Goal: Task Accomplishment & Management: Use online tool/utility

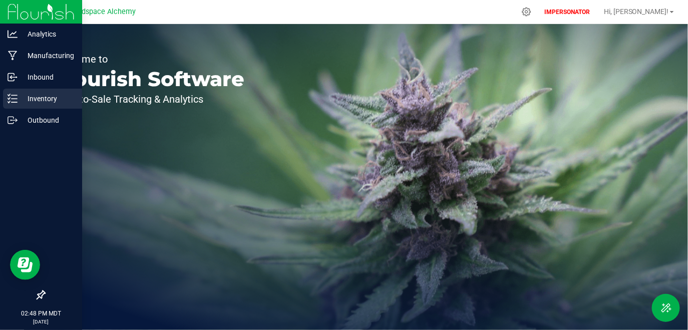
click at [37, 98] on p "Inventory" at bounding box center [48, 99] width 60 height 12
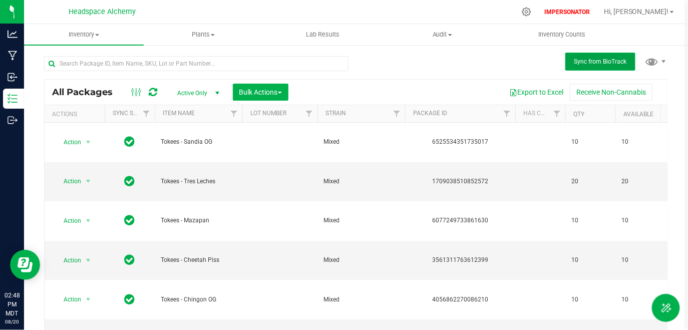
click at [594, 66] on button "Sync from BioTrack" at bounding box center [600, 62] width 70 height 18
click at [319, 29] on uib-tab-heading "Lab Results" at bounding box center [322, 35] width 119 height 20
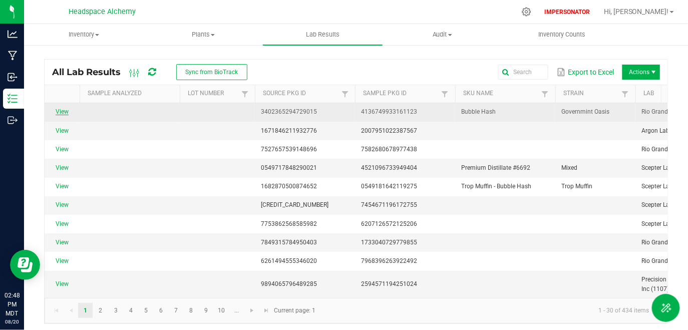
click at [63, 112] on link "View" at bounding box center [62, 111] width 13 height 7
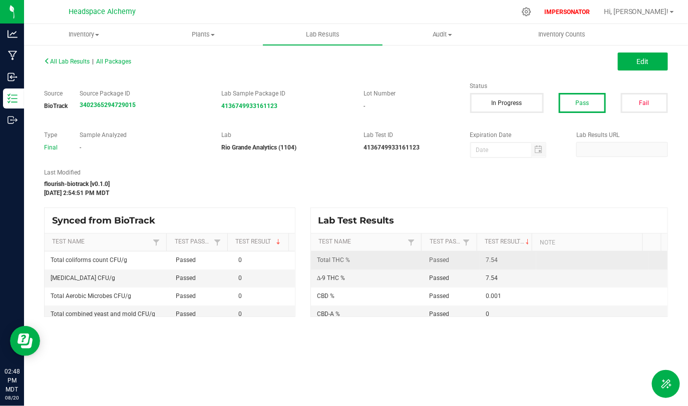
drag, startPoint x: 478, startPoint y: 262, endPoint x: 518, endPoint y: 262, distance: 40.0
click at [518, 262] on td "7.54" at bounding box center [507, 261] width 56 height 18
click at [518, 263] on td "7.54" at bounding box center [507, 261] width 56 height 18
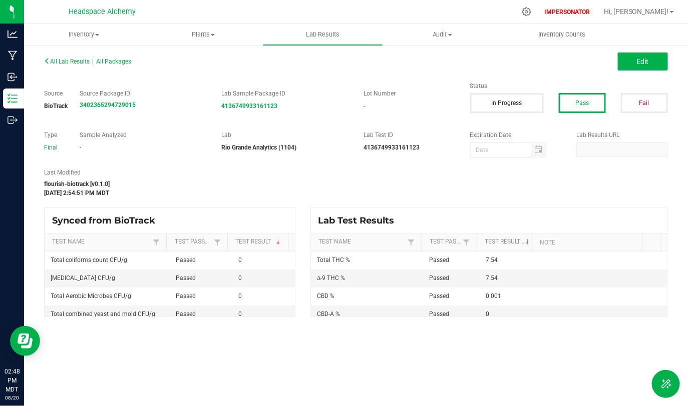
click at [135, 329] on div "Inventory All packages All inventory Waste log Create inventory Plants All plan…" at bounding box center [356, 215] width 664 height 382
drag, startPoint x: 492, startPoint y: 281, endPoint x: 478, endPoint y: 279, distance: 14.6
click at [479, 279] on td "7.54" at bounding box center [507, 279] width 56 height 18
drag, startPoint x: 141, startPoint y: 107, endPoint x: 78, endPoint y: 107, distance: 63.1
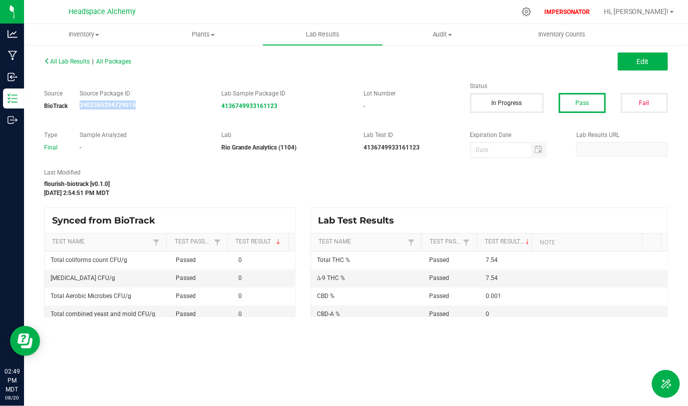
click at [78, 107] on div "Source Package ID 3402365294729015" at bounding box center [143, 99] width 142 height 21
copy strong "3402365294729015"
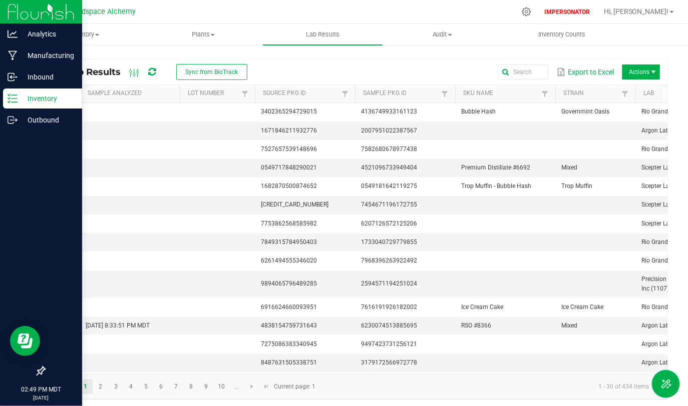
click at [39, 106] on div "Inventory" at bounding box center [42, 99] width 79 height 20
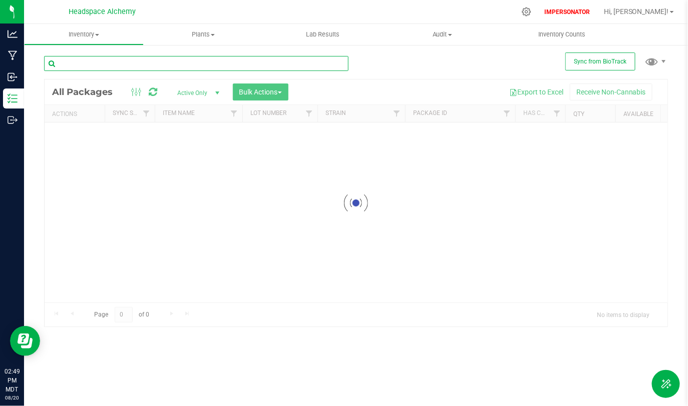
click at [89, 65] on input "text" at bounding box center [196, 63] width 304 height 15
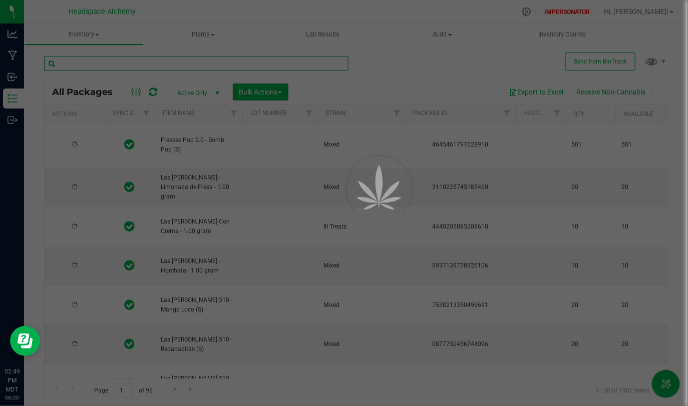
paste input "3402365294729015"
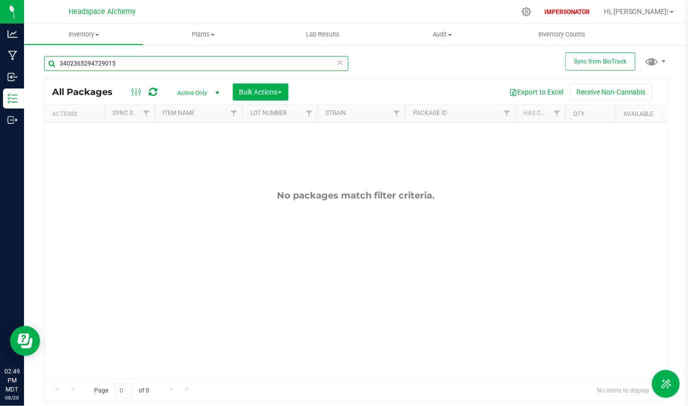
type input "3402365294729015"
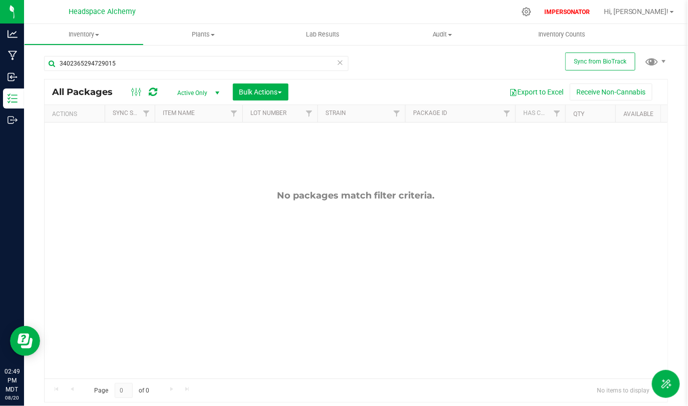
click at [213, 95] on span "select" at bounding box center [217, 93] width 8 height 8
click at [191, 155] on li "All" at bounding box center [196, 154] width 54 height 15
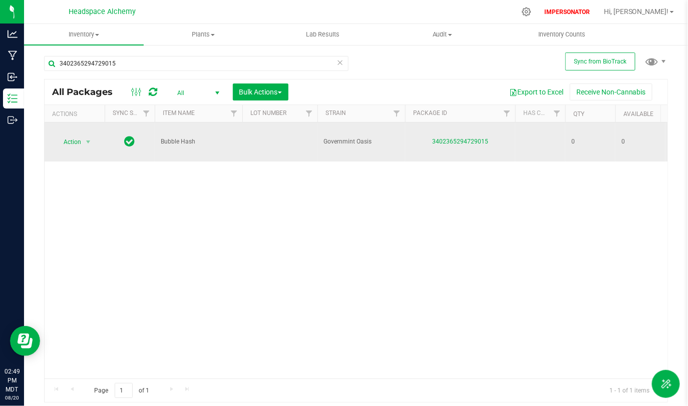
drag, startPoint x: 166, startPoint y: 142, endPoint x: 202, endPoint y: 143, distance: 36.0
click at [202, 142] on span "Bubble Hash" at bounding box center [199, 142] width 76 height 10
click at [202, 143] on span "Bubble Hash" at bounding box center [199, 142] width 76 height 10
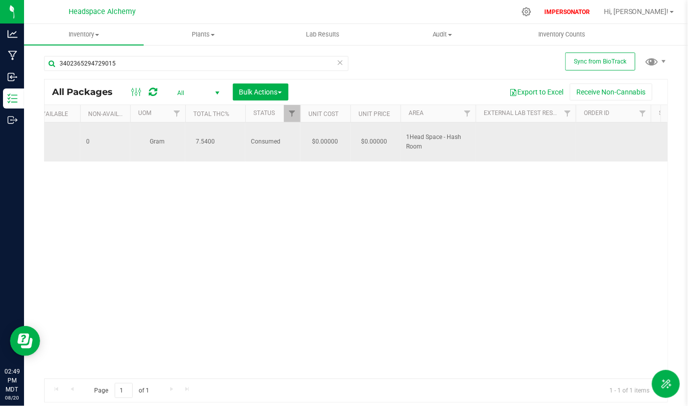
click at [197, 153] on td "7.5400" at bounding box center [215, 142] width 60 height 39
drag, startPoint x: 197, startPoint y: 143, endPoint x: 228, endPoint y: 143, distance: 31.0
click at [228, 143] on td "7.5400" at bounding box center [215, 142] width 60 height 39
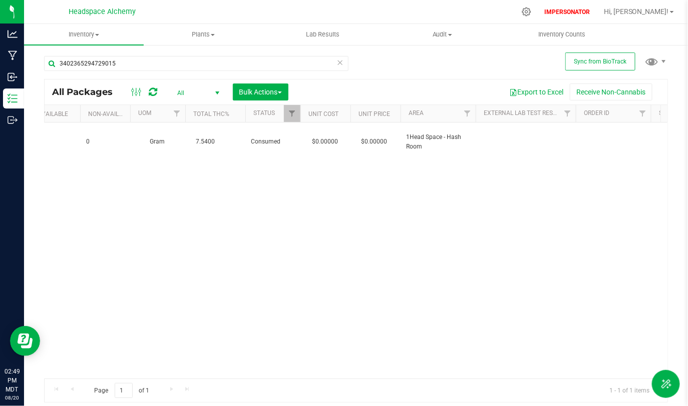
click at [25, 107] on div "Sync from BioTrack 3402365294729015 All Packages All Active Only Lab Samples Lo…" at bounding box center [356, 196] width 664 height 305
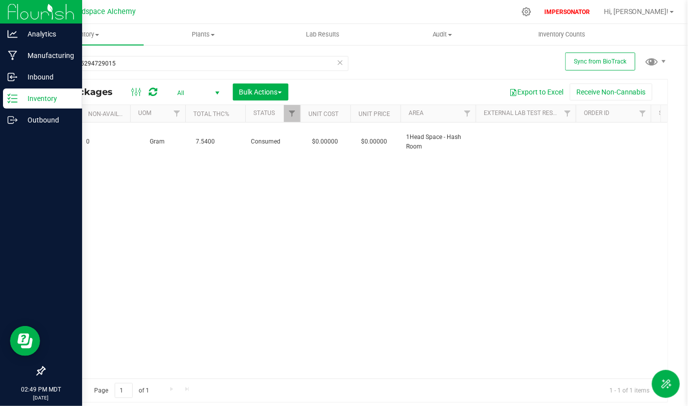
click at [23, 104] on p "Inventory" at bounding box center [48, 99] width 60 height 12
click at [19, 96] on p "Inventory" at bounding box center [48, 99] width 60 height 12
click at [36, 97] on p "Inventory" at bounding box center [48, 99] width 60 height 12
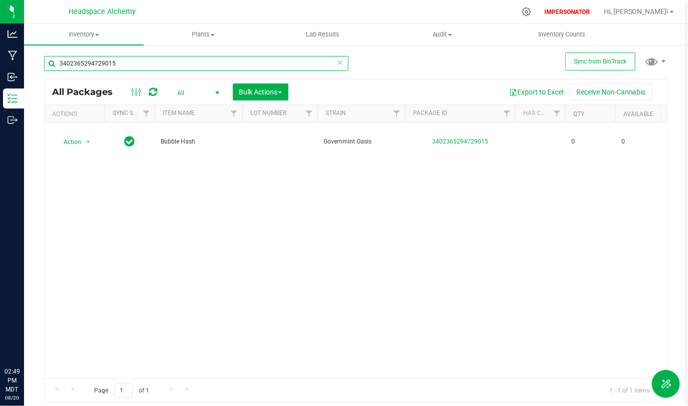
click at [345, 64] on input "3402365294729015" at bounding box center [196, 63] width 304 height 15
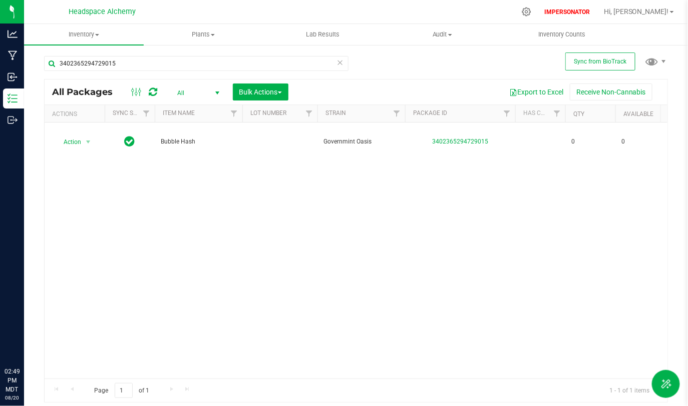
click at [340, 64] on icon at bounding box center [339, 62] width 7 height 12
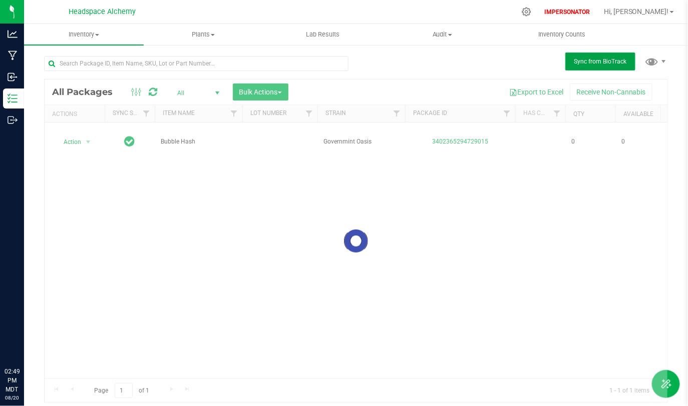
click at [598, 60] on span "Sync from BioTrack" at bounding box center [600, 61] width 53 height 7
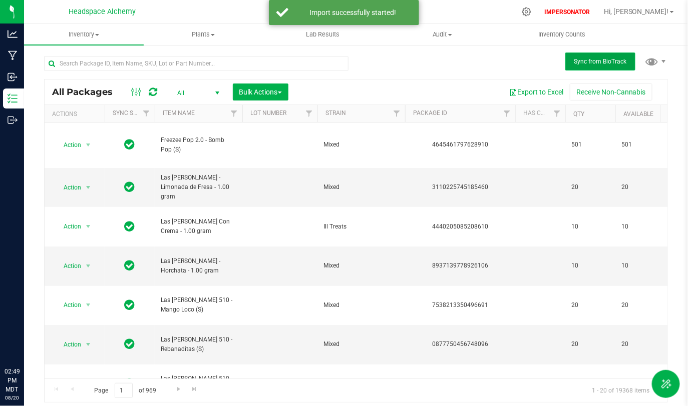
click at [611, 56] on button "Sync from BioTrack" at bounding box center [600, 62] width 70 height 18
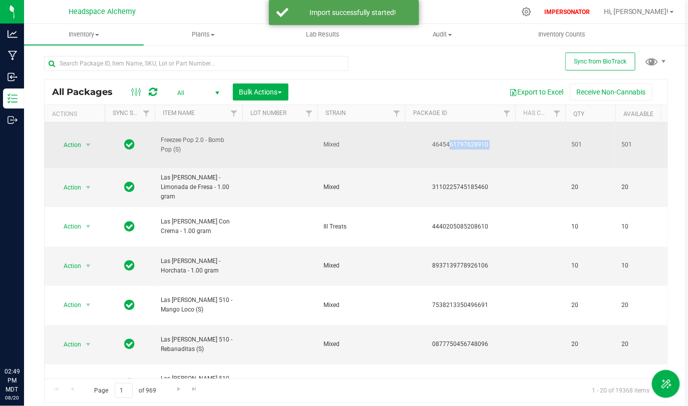
drag, startPoint x: 433, startPoint y: 147, endPoint x: 535, endPoint y: 147, distance: 102.1
click at [522, 147] on td at bounding box center [540, 146] width 50 height 46
drag, startPoint x: 427, startPoint y: 144, endPoint x: 499, endPoint y: 144, distance: 72.1
click at [499, 144] on div "4645461797628910" at bounding box center [459, 145] width 113 height 10
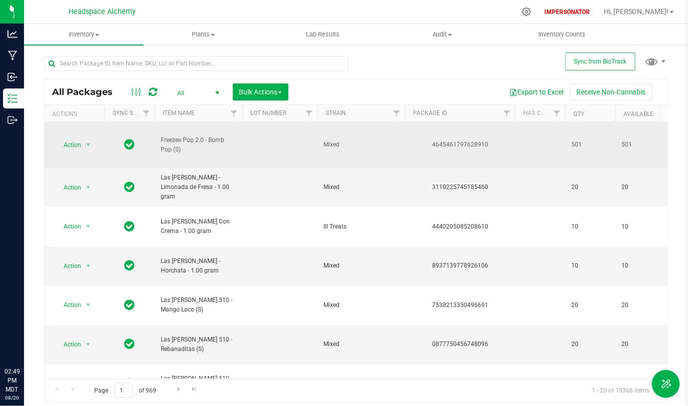
click at [499, 144] on div "4645461797628910" at bounding box center [459, 145] width 113 height 10
drag, startPoint x: 174, startPoint y: 135, endPoint x: 224, endPoint y: 138, distance: 50.1
click at [224, 138] on span "Freezee Pop 2.0 - Bomb Pop (S)" at bounding box center [199, 145] width 76 height 19
drag, startPoint x: 562, startPoint y: 139, endPoint x: 619, endPoint y: 152, distance: 58.5
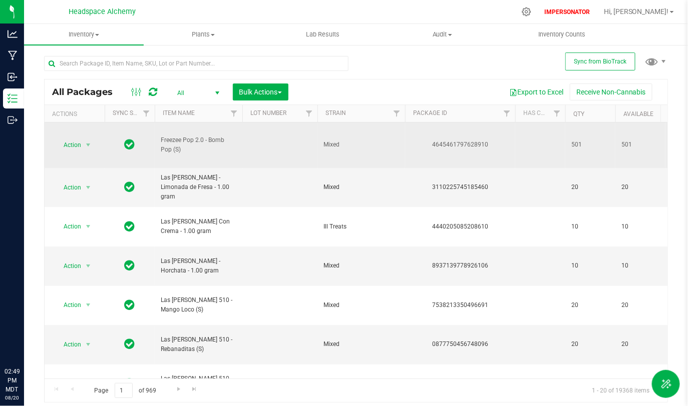
click at [619, 153] on td "501" at bounding box center [640, 146] width 50 height 46
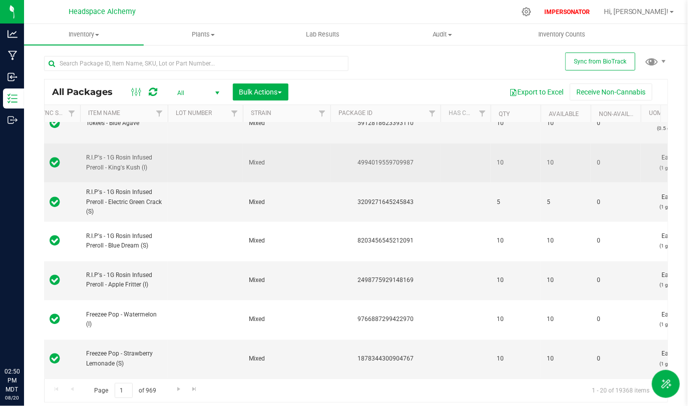
click at [379, 158] on div "4994019559709987" at bounding box center [385, 163] width 113 height 10
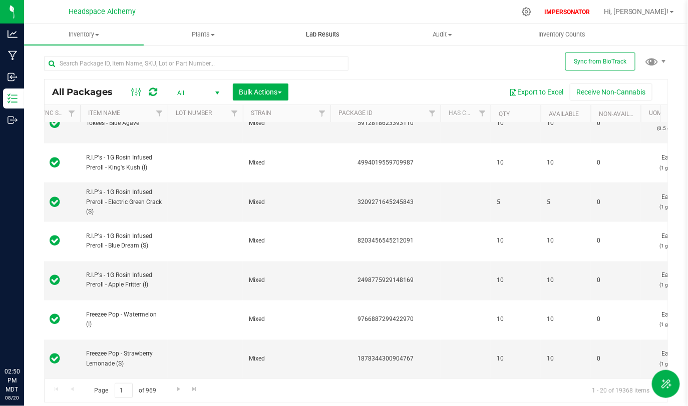
click at [324, 32] on span "Lab Results" at bounding box center [322, 34] width 61 height 9
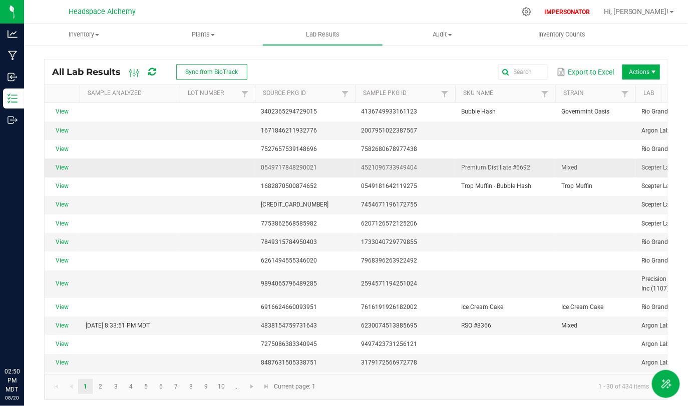
drag, startPoint x: 466, startPoint y: 171, endPoint x: 551, endPoint y: 172, distance: 84.6
click at [551, 172] on td "Premium Distillate #6692" at bounding box center [505, 168] width 100 height 19
drag, startPoint x: 535, startPoint y: 168, endPoint x: 456, endPoint y: 168, distance: 79.6
click at [456, 168] on td "Premium Distillate #6692" at bounding box center [505, 168] width 100 height 19
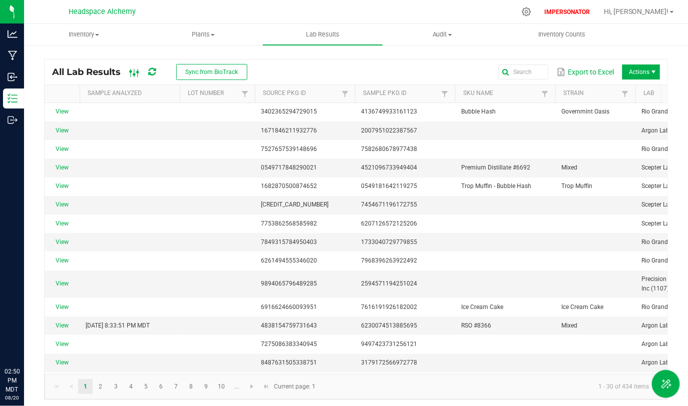
click at [137, 75] on icon at bounding box center [134, 73] width 11 height 12
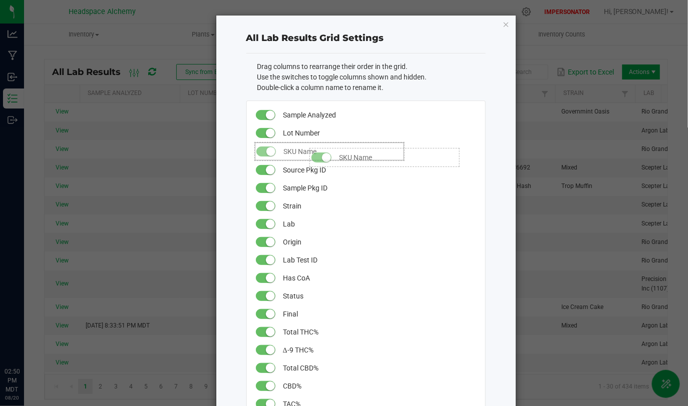
drag, startPoint x: 301, startPoint y: 184, endPoint x: 301, endPoint y: 143, distance: 41.0
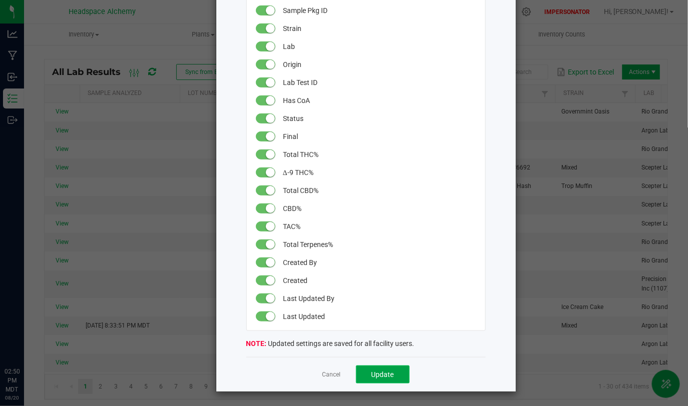
click at [396, 373] on button "Update" at bounding box center [383, 375] width 54 height 18
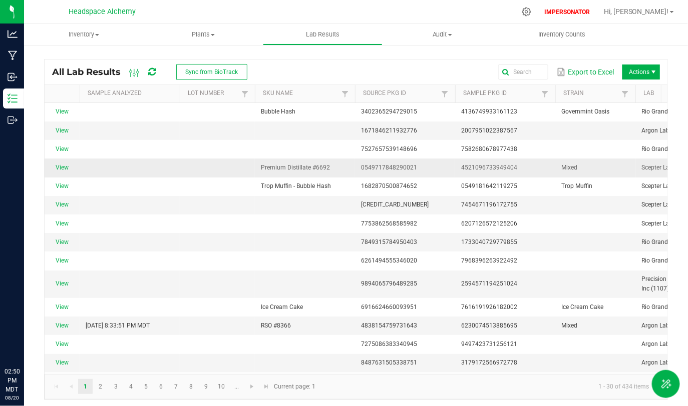
drag, startPoint x: 257, startPoint y: 164, endPoint x: 331, endPoint y: 164, distance: 74.1
click at [331, 164] on td "Premium Distillate #6692" at bounding box center [305, 168] width 100 height 19
click at [67, 164] on link "View" at bounding box center [62, 167] width 13 height 7
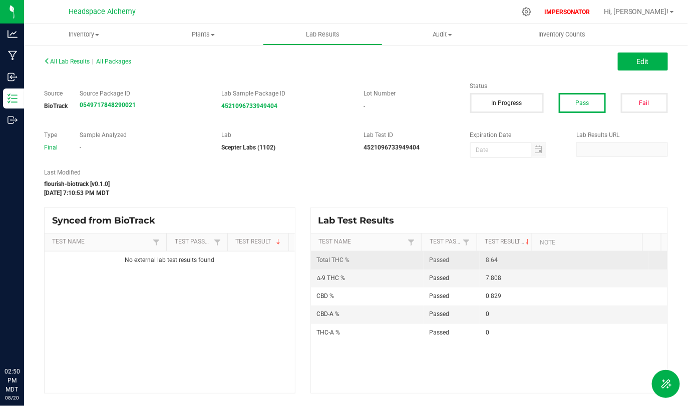
drag, startPoint x: 473, startPoint y: 260, endPoint x: 512, endPoint y: 260, distance: 39.5
click at [512, 260] on tr "Total THC % Passed 8.64" at bounding box center [489, 261] width 356 height 18
click at [512, 260] on td "8.64" at bounding box center [507, 261] width 56 height 18
drag, startPoint x: 476, startPoint y: 265, endPoint x: 488, endPoint y: 261, distance: 12.5
click at [487, 261] on td "8.64" at bounding box center [507, 261] width 56 height 18
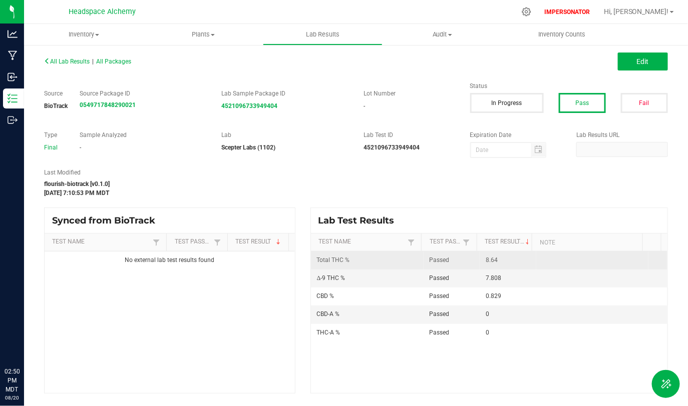
click at [484, 264] on td "8.64" at bounding box center [507, 261] width 56 height 18
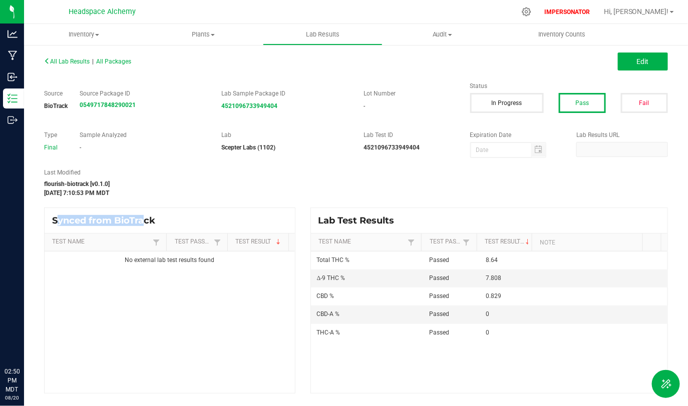
drag, startPoint x: 61, startPoint y: 216, endPoint x: 143, endPoint y: 220, distance: 82.1
click at [143, 220] on span "Synced from BioTrack" at bounding box center [107, 220] width 111 height 11
click at [183, 215] on div "Synced from BioTrack" at bounding box center [170, 220] width 250 height 25
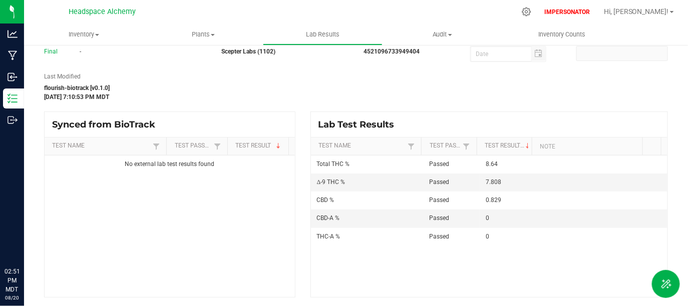
scroll to position [98, 0]
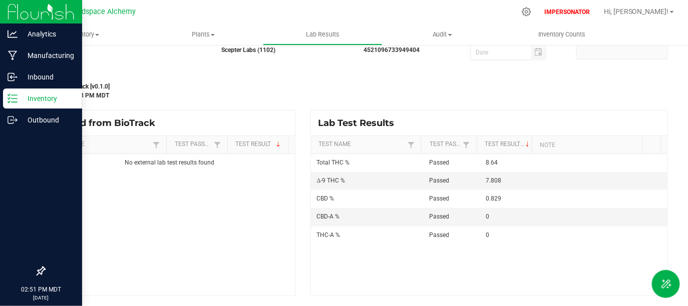
click at [15, 99] on line at bounding box center [15, 99] width 6 height 0
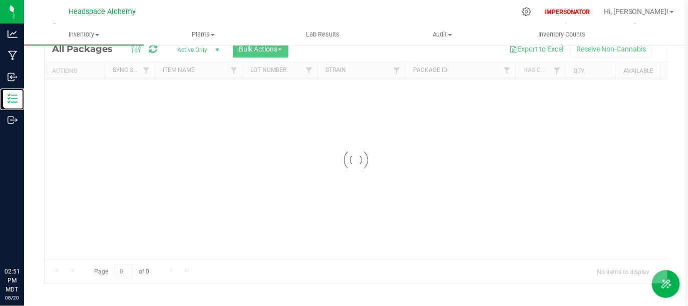
scroll to position [43, 0]
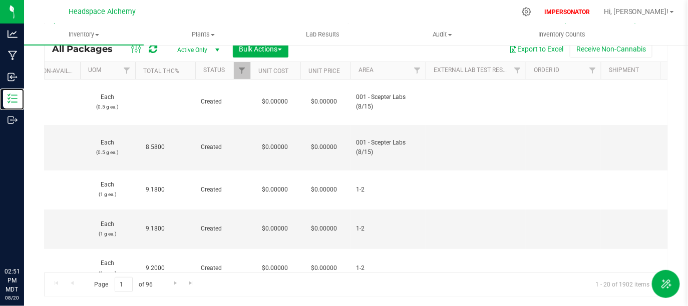
scroll to position [0, 617]
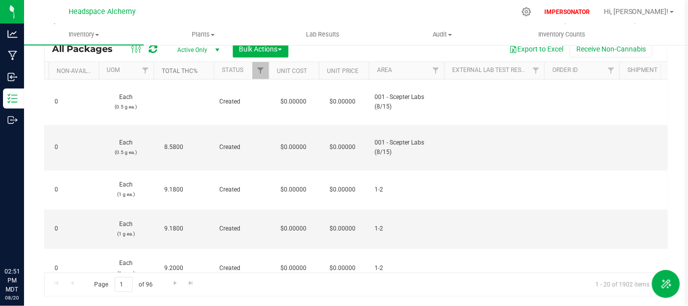
click at [180, 72] on link "Total THC%" at bounding box center [180, 71] width 36 height 7
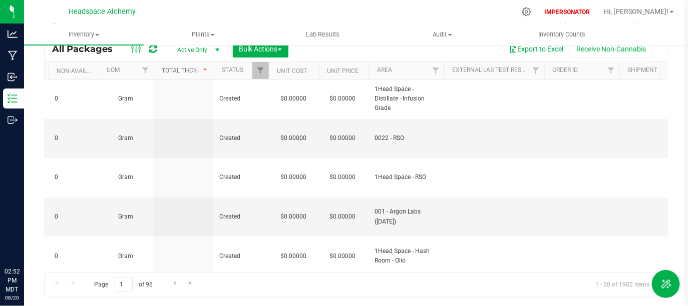
click at [186, 72] on link "Total THC%" at bounding box center [186, 70] width 48 height 7
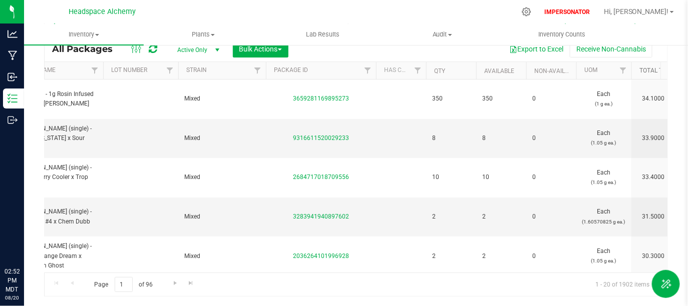
scroll to position [0, 74]
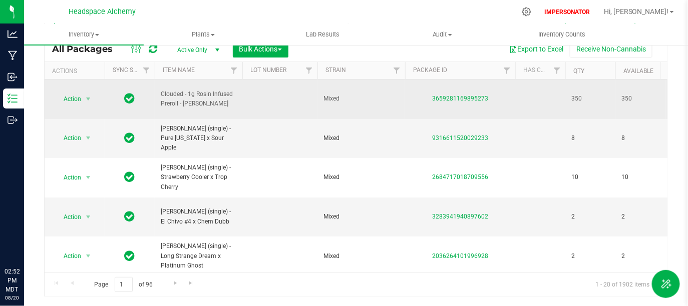
drag, startPoint x: 191, startPoint y: 91, endPoint x: 231, endPoint y: 107, distance: 43.3
click at [231, 107] on span "Clouded - 1g Rosin Infused Preroll - [PERSON_NAME]" at bounding box center [199, 99] width 76 height 19
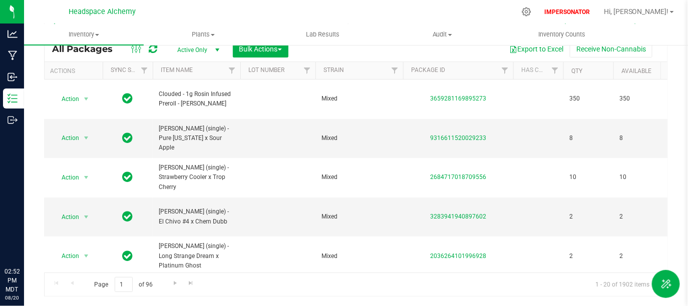
scroll to position [0, 202]
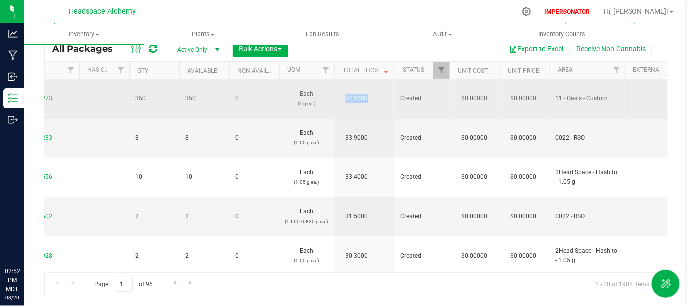
drag, startPoint x: 345, startPoint y: 99, endPoint x: 393, endPoint y: 100, distance: 48.6
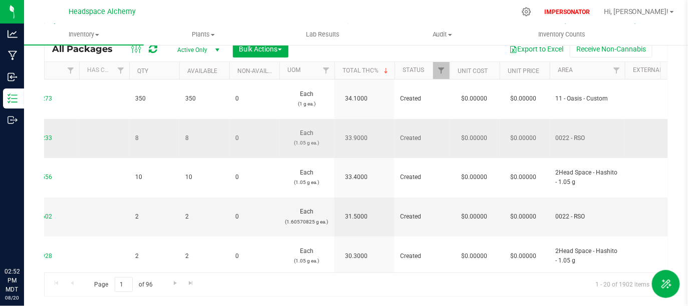
click at [373, 123] on td "33.9000" at bounding box center [364, 139] width 60 height 40
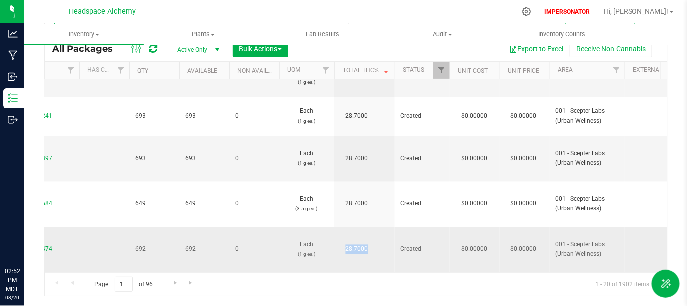
drag, startPoint x: 368, startPoint y: 244, endPoint x: 335, endPoint y: 244, distance: 33.5
click at [334, 244] on td "28.7000" at bounding box center [364, 250] width 60 height 45
click at [352, 253] on td "28.7000" at bounding box center [364, 250] width 60 height 45
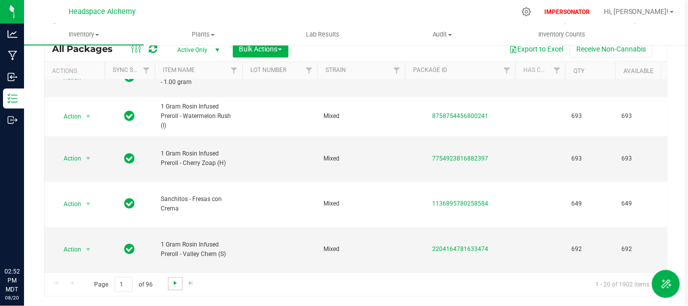
click at [173, 283] on span "Go to the next page" at bounding box center [175, 283] width 8 height 8
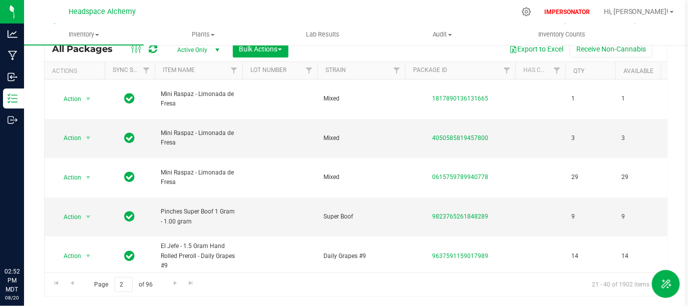
drag, startPoint x: 103, startPoint y: 272, endPoint x: 117, endPoint y: 273, distance: 14.0
click at [117, 273] on div "Page 2 of 96 21 - 40 of 1902 items" at bounding box center [356, 285] width 623 height 24
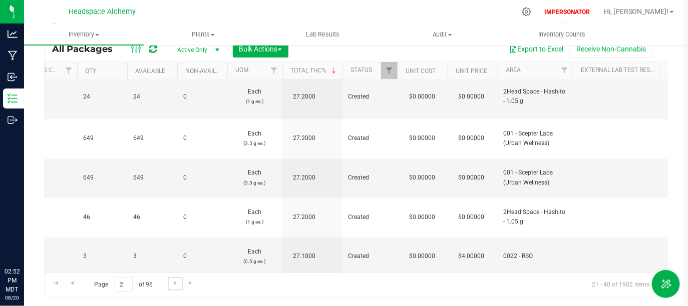
click at [168, 283] on link "Go to the next page" at bounding box center [175, 284] width 15 height 14
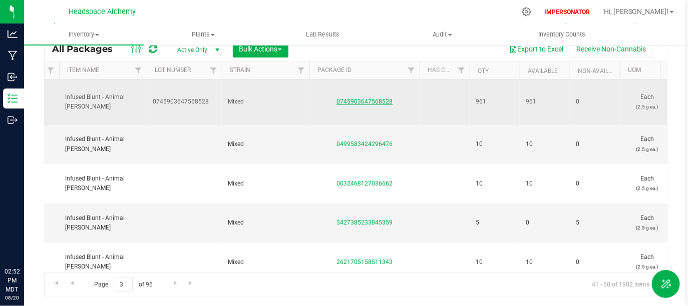
click at [360, 100] on link "0745903647568528" at bounding box center [364, 101] width 56 height 7
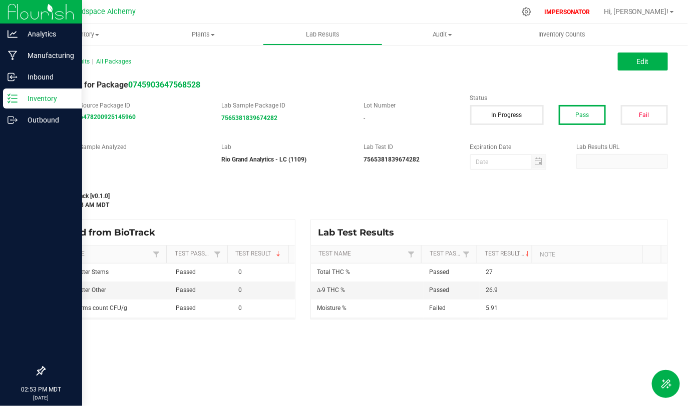
click at [52, 97] on p "Inventory" at bounding box center [48, 99] width 60 height 12
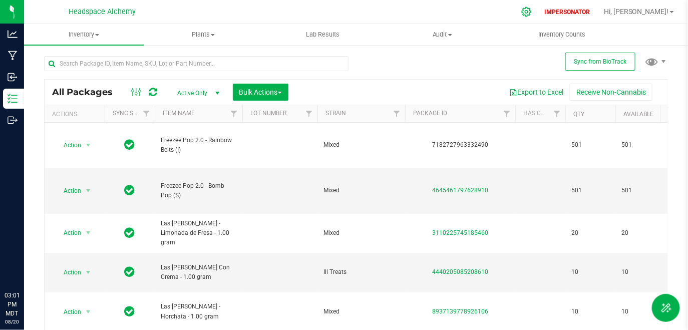
click at [531, 9] on icon at bounding box center [526, 12] width 11 height 11
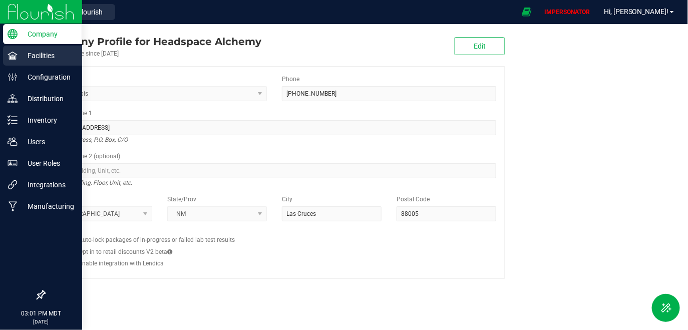
click at [47, 55] on p "Facilities" at bounding box center [48, 56] width 60 height 12
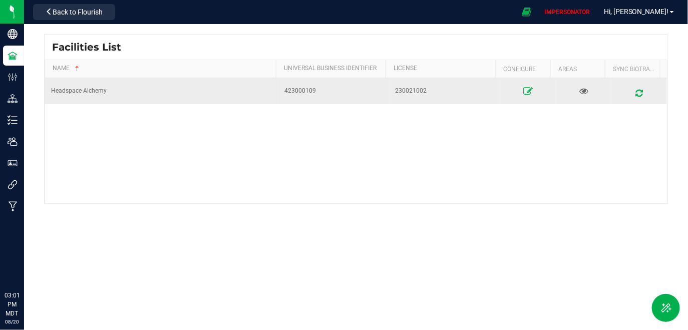
click at [523, 89] on icon at bounding box center [528, 91] width 10 height 7
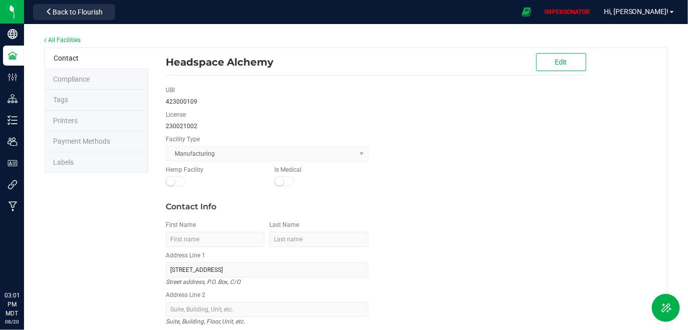
click at [70, 161] on span "Labels" at bounding box center [63, 162] width 21 height 8
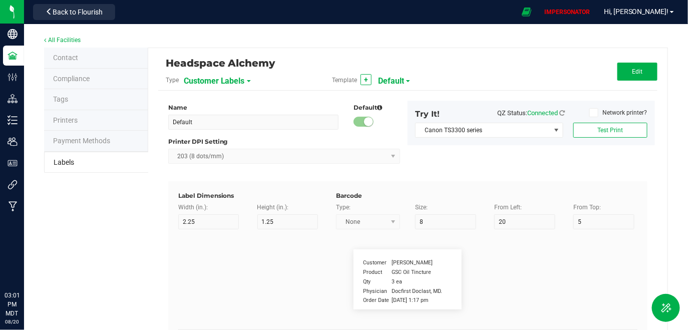
click at [221, 83] on span "Customer Labels" at bounding box center [214, 81] width 61 height 17
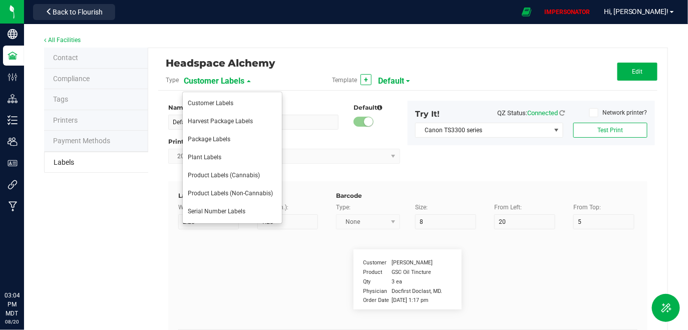
click at [218, 78] on span "Customer Labels" at bounding box center [214, 81] width 61 height 17
